Goal: Task Accomplishment & Management: Use online tool/utility

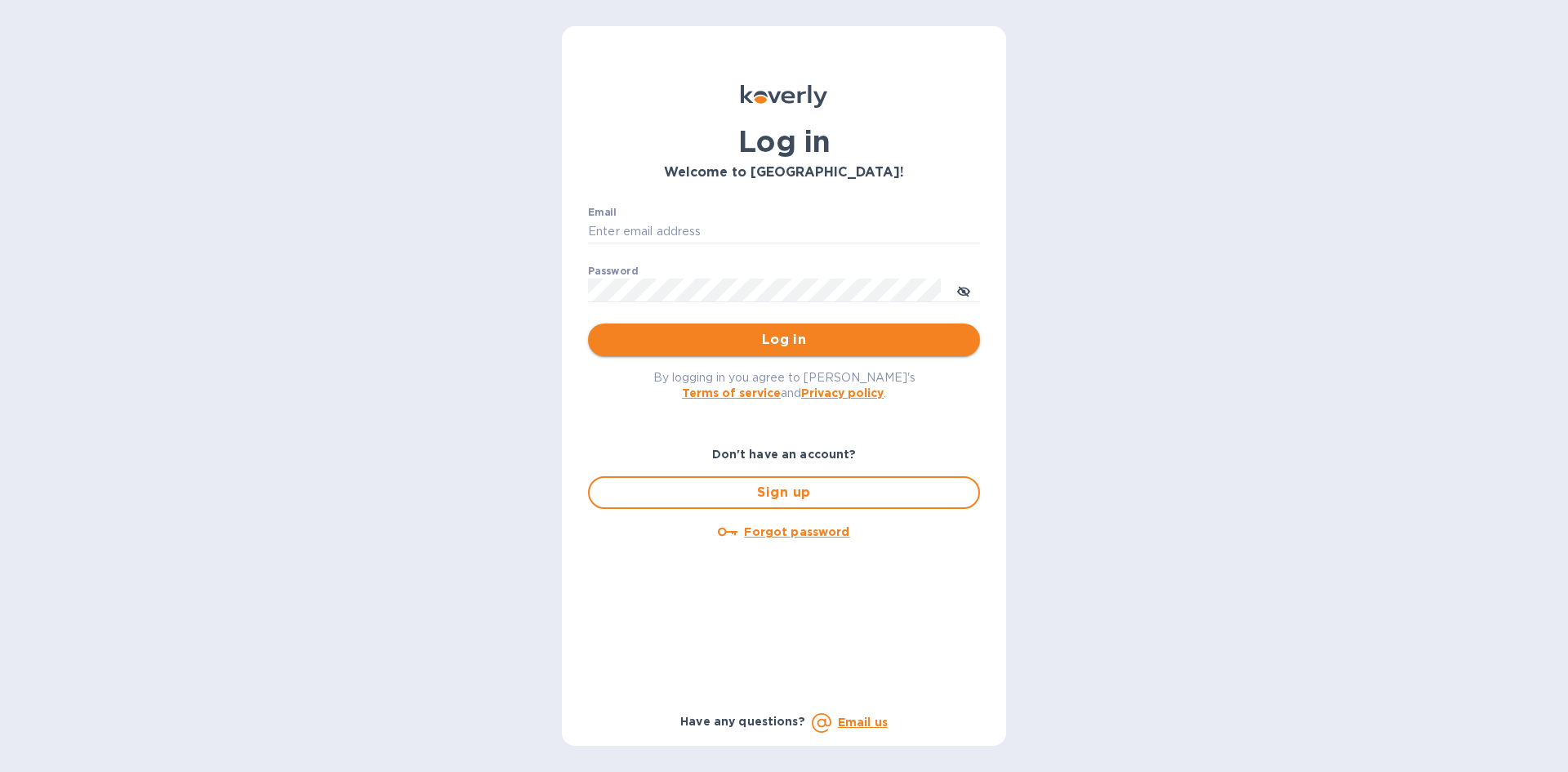
type input "ap@sperric.com"
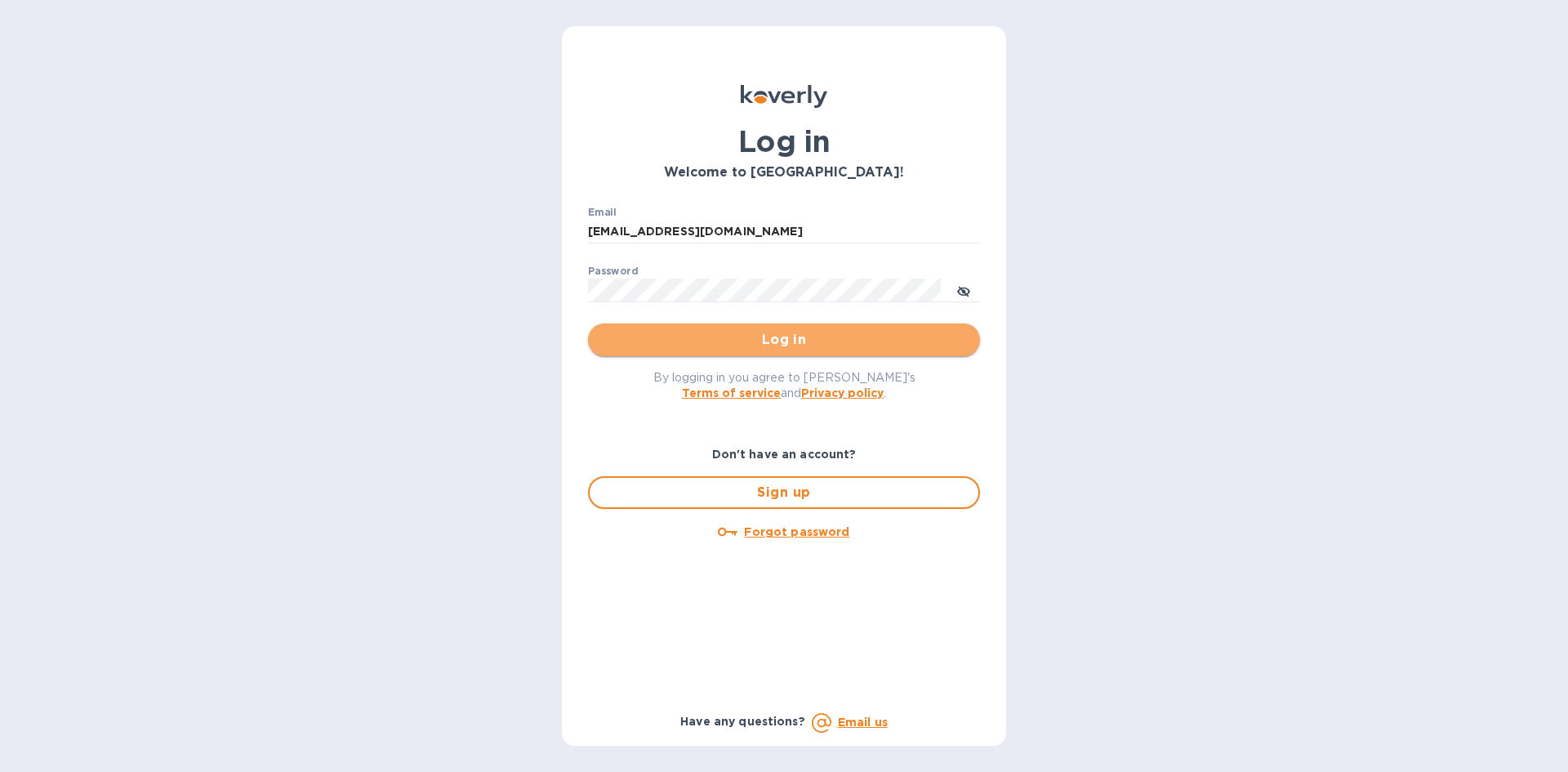
click at [821, 329] on button "Log in" at bounding box center [784, 340] width 392 height 33
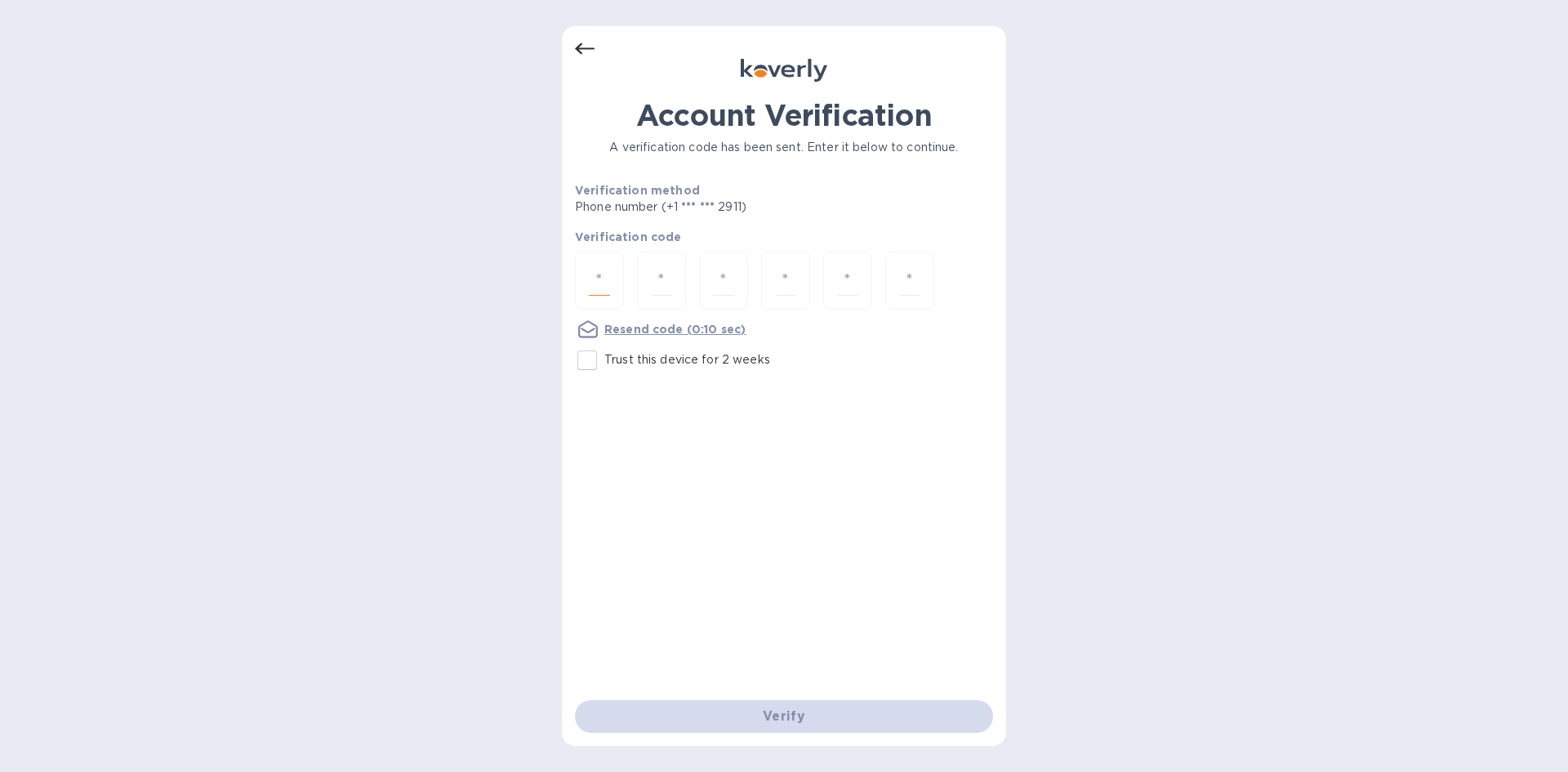
click at [607, 293] on input "number" at bounding box center [599, 280] width 22 height 30
type input "2"
type input "6"
type input "7"
type input "4"
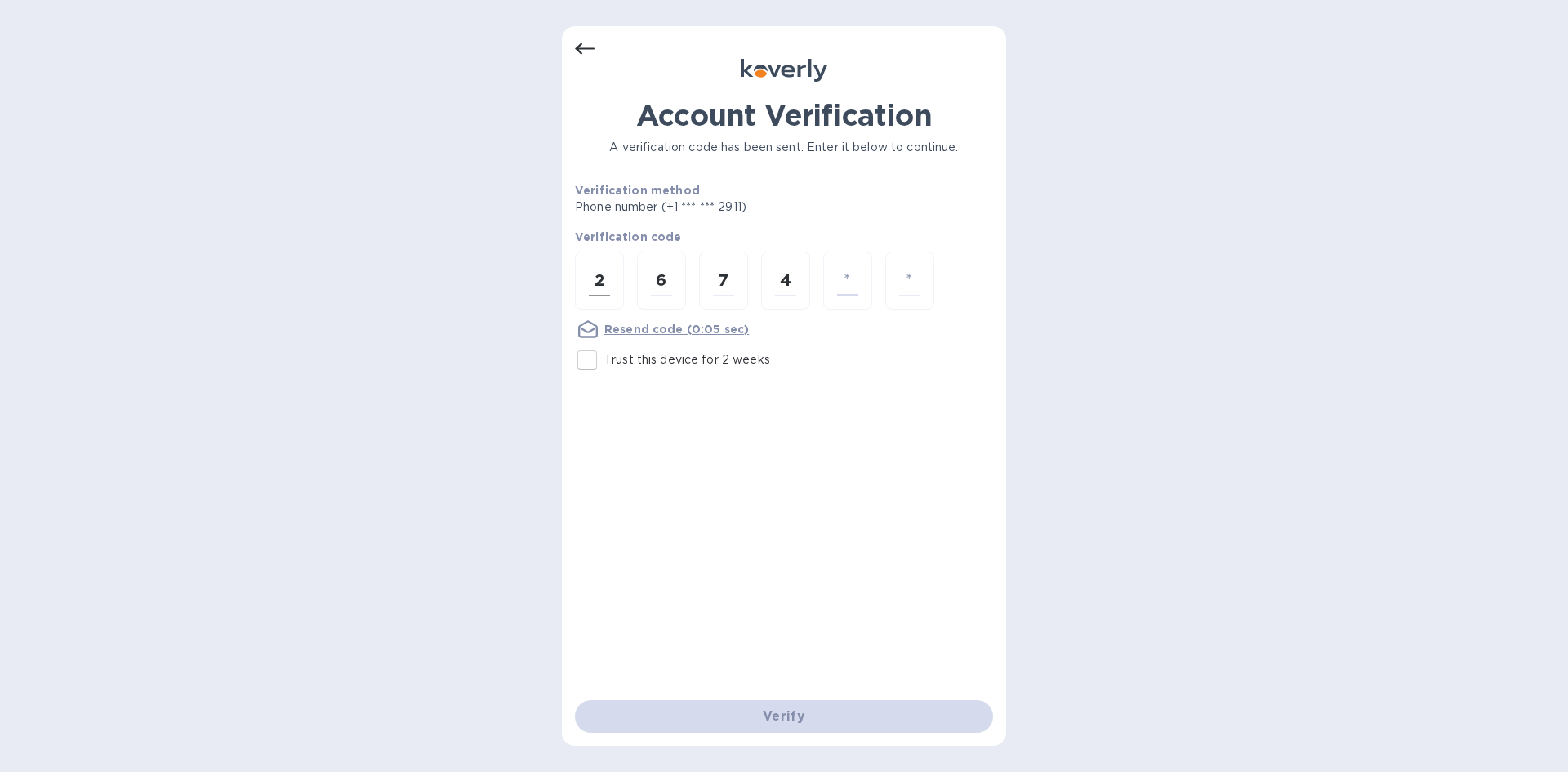
type input "8"
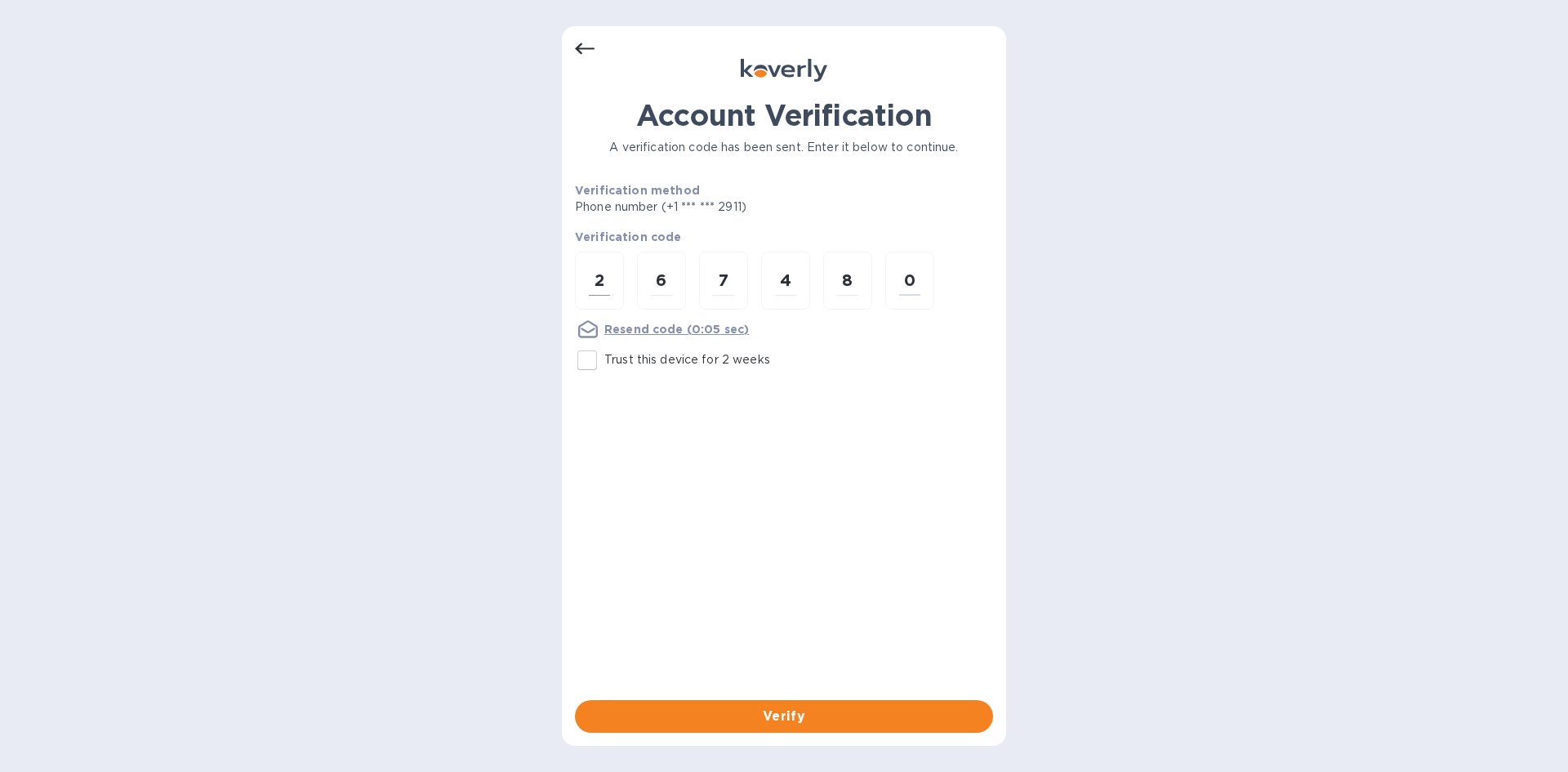
type input "0"
